Goal: Navigation & Orientation: Understand site structure

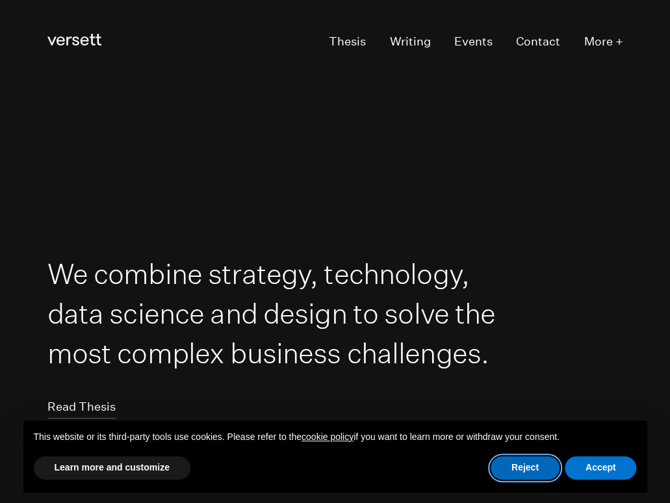
drag, startPoint x: 517, startPoint y: 465, endPoint x: 514, endPoint y: 429, distance: 36.5
click at [517, 461] on button "Reject" at bounding box center [525, 467] width 69 height 23
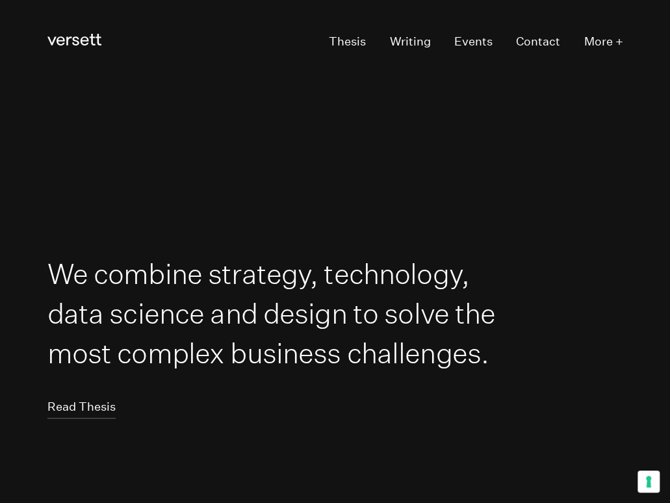
click at [335, 285] on h1 "We combine strategy, technology, data science and design to solve the most comp…" at bounding box center [273, 312] width 453 height 119
click at [351, 31] on link "Thesis" at bounding box center [347, 42] width 37 height 23
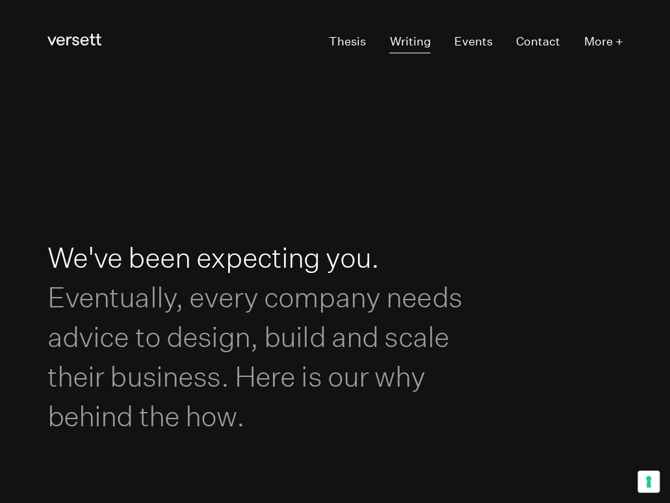
click at [407, 39] on link "Writing" at bounding box center [409, 42] width 41 height 23
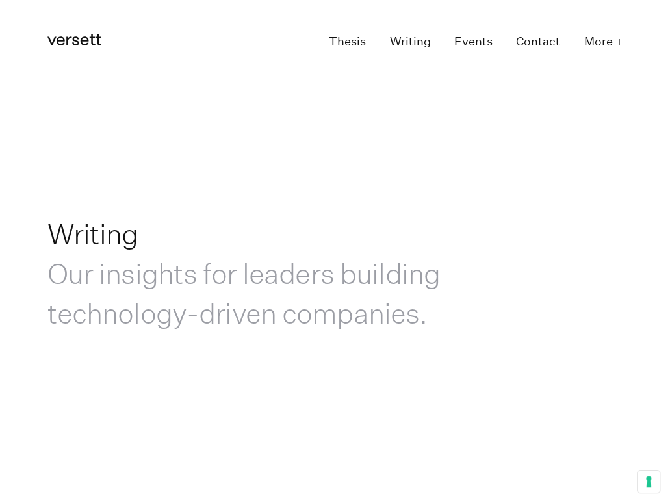
click at [340, 40] on link "Thesis" at bounding box center [347, 42] width 37 height 23
